Goal: Transaction & Acquisition: Download file/media

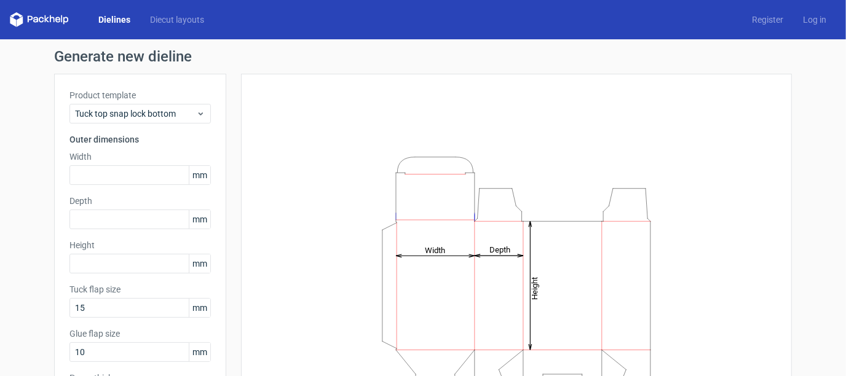
click at [40, 18] on icon at bounding box center [41, 20] width 5 height 6
click at [173, 18] on link "Diecut layouts" at bounding box center [177, 20] width 74 height 12
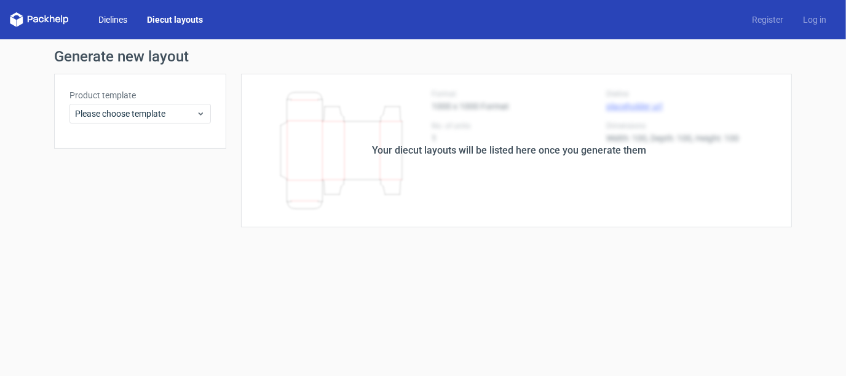
click at [114, 19] on link "Dielines" at bounding box center [113, 20] width 49 height 12
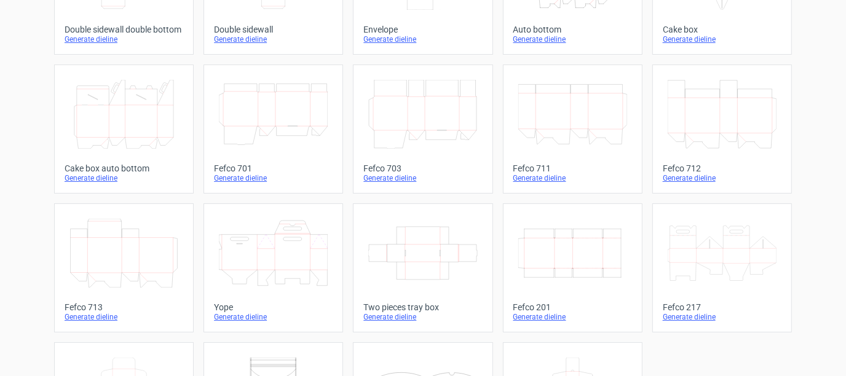
scroll to position [307, 0]
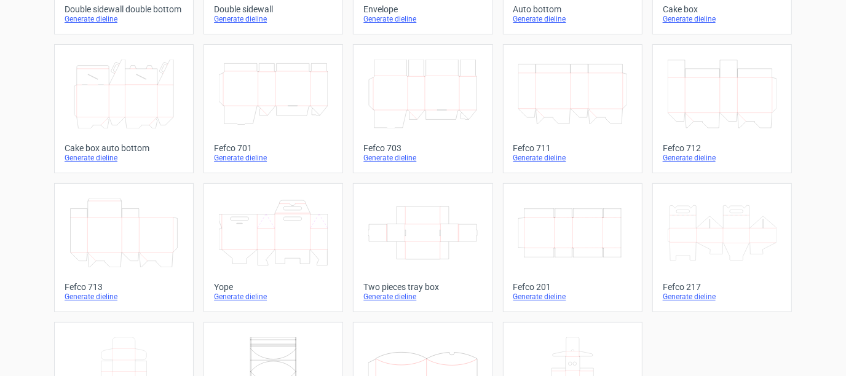
click at [262, 228] on icon at bounding box center [273, 233] width 109 height 69
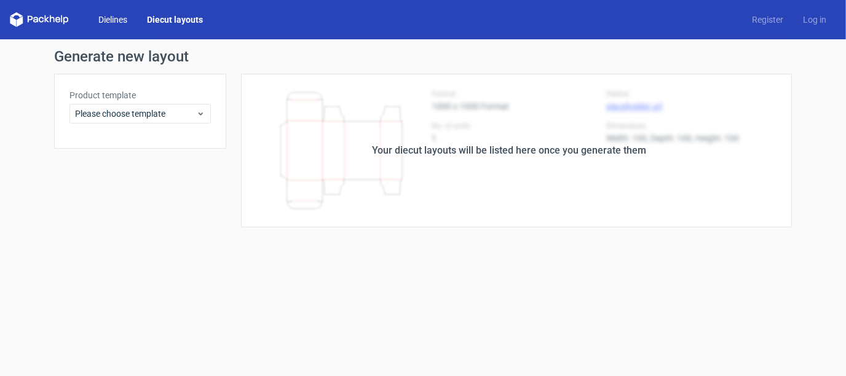
click at [117, 18] on link "Dielines" at bounding box center [113, 20] width 49 height 12
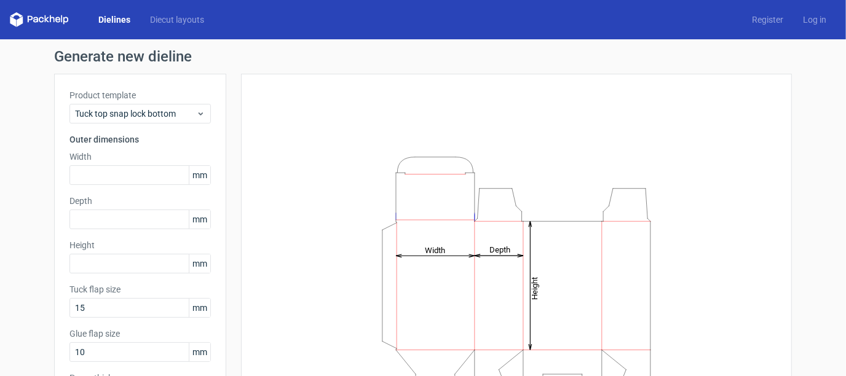
click at [184, 12] on div "Dielines Diecut layouts" at bounding box center [112, 19] width 204 height 15
click at [189, 20] on link "Diecut layouts" at bounding box center [177, 20] width 74 height 12
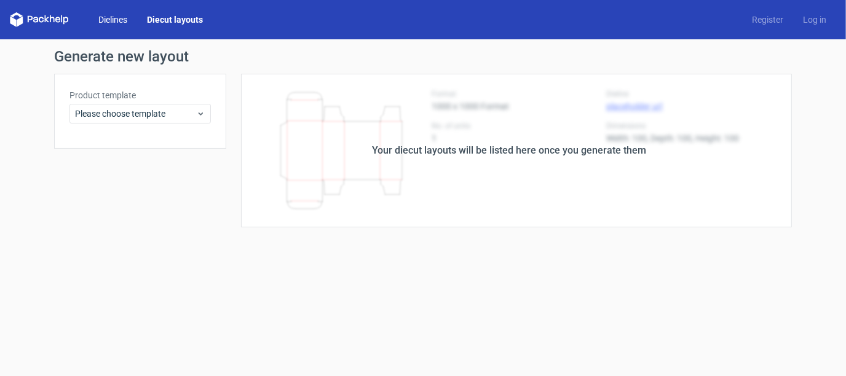
click at [119, 15] on link "Dielines" at bounding box center [113, 20] width 49 height 12
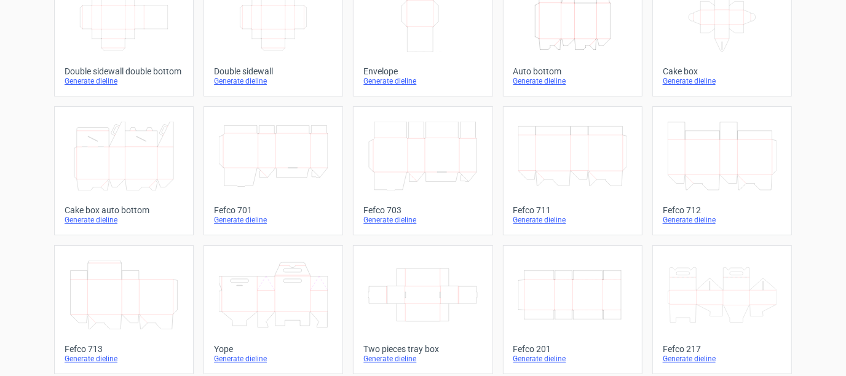
scroll to position [307, 0]
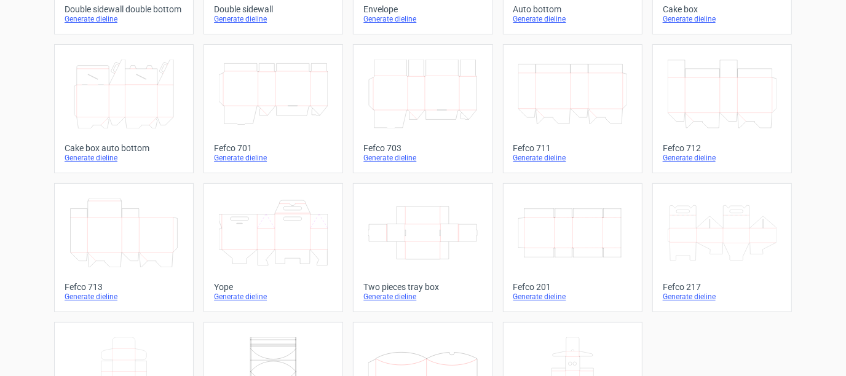
click at [312, 234] on icon at bounding box center [273, 233] width 109 height 69
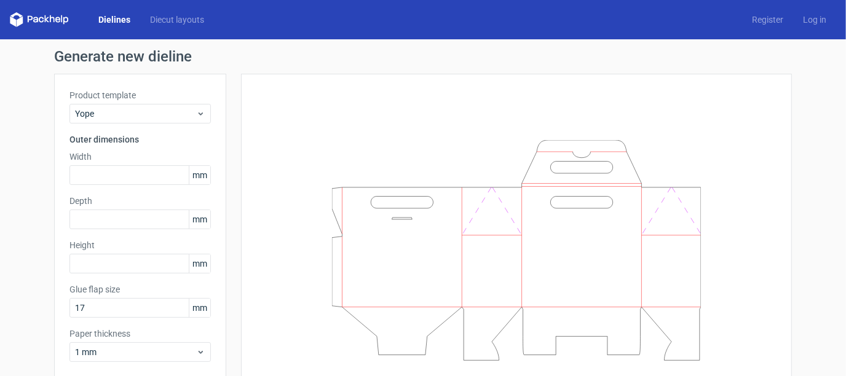
click at [30, 218] on div "Generate new dieline Product template Yope Outer dimensions Width mm Depth mm H…" at bounding box center [423, 238] width 846 height 398
click at [148, 217] on input "text" at bounding box center [139, 220] width 141 height 20
type input "127"
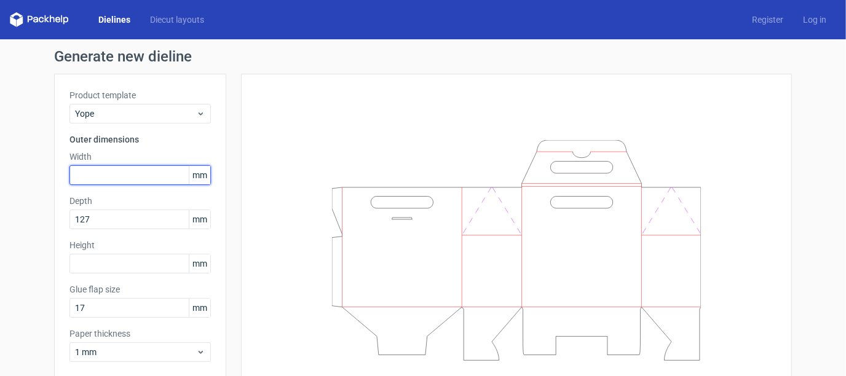
click at [111, 180] on input "text" at bounding box center [139, 175] width 141 height 20
type input "127"
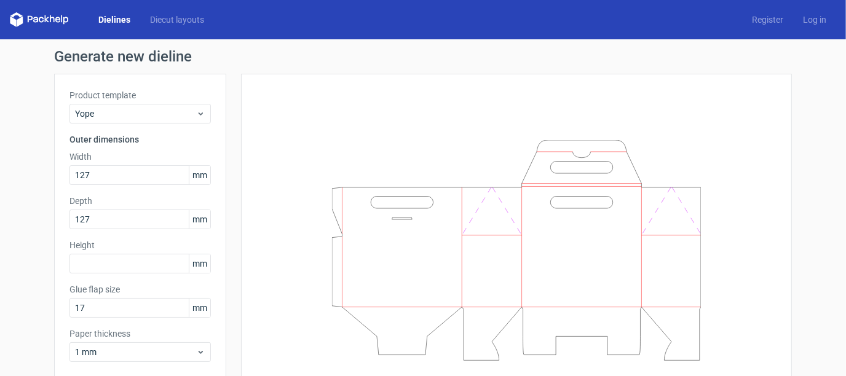
click at [17, 328] on div "Generate new dieline Product template Yope Outer dimensions Width 127 mm Depth …" at bounding box center [423, 238] width 846 height 398
click at [81, 266] on input "text" at bounding box center [139, 264] width 141 height 20
type input "178"
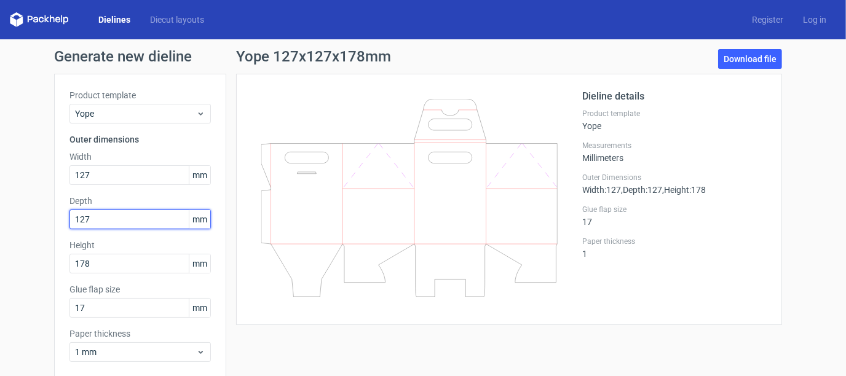
drag, startPoint x: 102, startPoint y: 216, endPoint x: 0, endPoint y: 218, distance: 102.1
click at [0, 218] on div "Generate new dieline Product template Yope Outer dimensions Width 127 mm Depth …" at bounding box center [423, 238] width 846 height 398
type input "76"
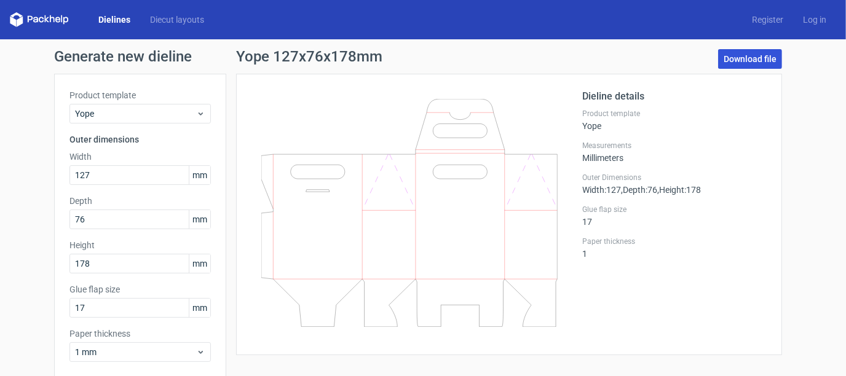
click at [743, 50] on link "Download file" at bounding box center [750, 59] width 64 height 20
